Goal: Browse casually: Explore the website without a specific task or goal

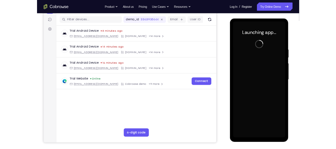
scroll to position [68, 0]
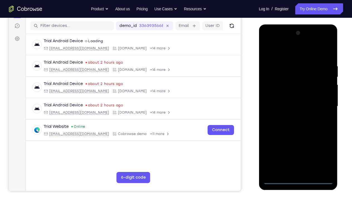
click at [299, 181] on div at bounding box center [298, 107] width 70 height 156
click at [322, 158] on div at bounding box center [298, 107] width 70 height 156
click at [282, 52] on div at bounding box center [298, 107] width 70 height 156
click at [274, 90] on div at bounding box center [298, 107] width 70 height 156
click at [285, 107] on div at bounding box center [298, 107] width 70 height 156
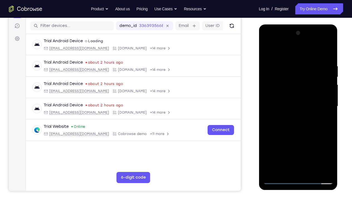
click at [285, 102] on div at bounding box center [298, 107] width 70 height 156
click at [295, 116] on div at bounding box center [298, 107] width 70 height 156
drag, startPoint x: 297, startPoint y: 150, endPoint x: 295, endPoint y: 134, distance: 15.9
click at [295, 134] on div at bounding box center [298, 107] width 70 height 156
drag, startPoint x: 277, startPoint y: 53, endPoint x: 322, endPoint y: 52, distance: 44.3
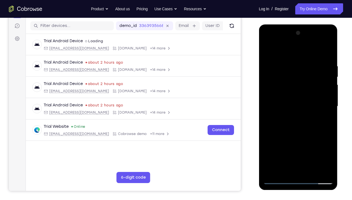
click at [322, 52] on div at bounding box center [298, 107] width 70 height 156
click at [296, 168] on div at bounding box center [298, 107] width 70 height 156
click at [279, 57] on div at bounding box center [298, 107] width 70 height 156
click at [296, 104] on div at bounding box center [298, 107] width 70 height 156
click at [329, 51] on div at bounding box center [298, 107] width 70 height 156
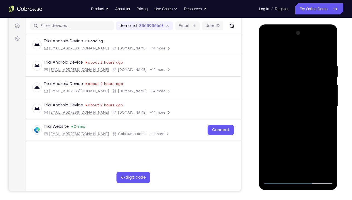
click at [297, 78] on div at bounding box center [298, 107] width 70 height 156
drag, startPoint x: 308, startPoint y: 111, endPoint x: 308, endPoint y: 100, distance: 10.9
click at [308, 100] on div at bounding box center [298, 107] width 70 height 156
click at [331, 49] on div at bounding box center [298, 107] width 70 height 156
click at [327, 50] on div at bounding box center [298, 107] width 70 height 156
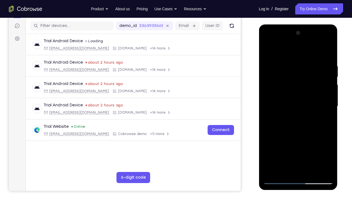
click at [302, 95] on div at bounding box center [298, 107] width 70 height 156
click at [267, 111] on div at bounding box center [298, 107] width 70 height 156
click at [297, 114] on div at bounding box center [298, 107] width 70 height 156
click at [268, 111] on div at bounding box center [298, 107] width 70 height 156
click at [279, 171] on div at bounding box center [298, 107] width 70 height 156
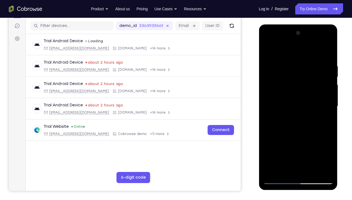
click at [279, 171] on div at bounding box center [298, 107] width 70 height 156
click at [267, 111] on div at bounding box center [298, 107] width 70 height 156
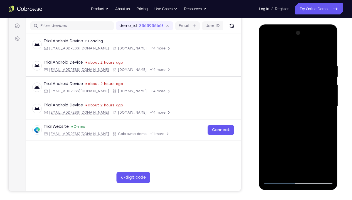
click at [266, 54] on div at bounding box center [298, 107] width 70 height 156
click at [274, 50] on div at bounding box center [298, 107] width 70 height 156
click at [305, 61] on div at bounding box center [298, 107] width 70 height 156
drag, startPoint x: 312, startPoint y: 147, endPoint x: 316, endPoint y: 87, distance: 60.0
click at [316, 87] on div at bounding box center [298, 107] width 70 height 156
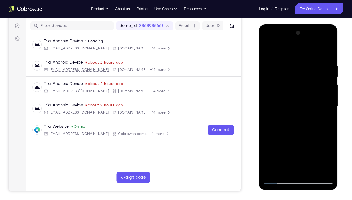
click at [267, 102] on div at bounding box center [298, 107] width 70 height 156
click at [330, 49] on div at bounding box center [298, 107] width 70 height 156
click at [330, 50] on div at bounding box center [298, 107] width 70 height 156
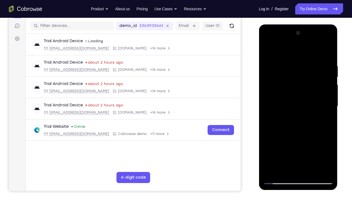
click at [274, 49] on div at bounding box center [298, 107] width 70 height 156
click at [305, 87] on div at bounding box center [298, 107] width 70 height 156
click at [273, 95] on div at bounding box center [298, 107] width 70 height 156
click at [329, 52] on div at bounding box center [298, 107] width 70 height 156
click at [330, 50] on div at bounding box center [298, 107] width 70 height 156
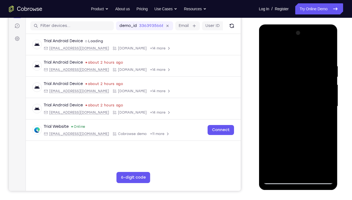
click at [330, 50] on div at bounding box center [298, 107] width 70 height 156
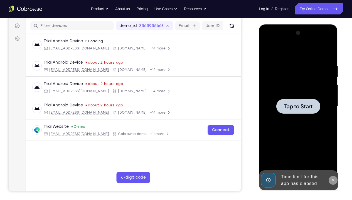
click at [332, 180] on icon at bounding box center [333, 180] width 4 height 4
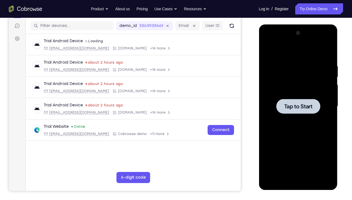
click at [304, 146] on div at bounding box center [298, 107] width 70 height 156
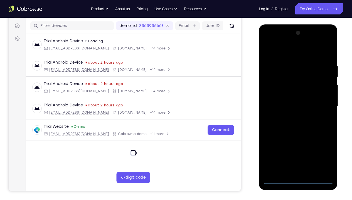
click at [299, 180] on div at bounding box center [298, 107] width 70 height 156
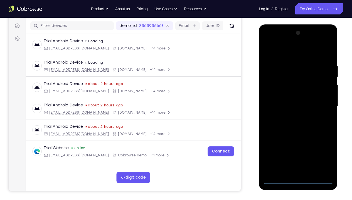
click at [324, 156] on div at bounding box center [298, 107] width 70 height 156
click at [283, 53] on div at bounding box center [298, 107] width 70 height 156
click at [320, 104] on div at bounding box center [298, 107] width 70 height 156
click at [292, 116] on div at bounding box center [298, 107] width 70 height 156
click at [290, 103] on div at bounding box center [298, 107] width 70 height 156
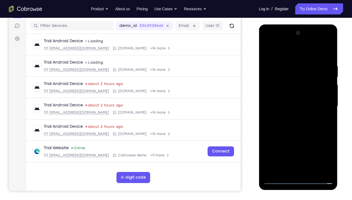
click at [290, 96] on div at bounding box center [298, 107] width 70 height 156
